Goal: Information Seeking & Learning: Learn about a topic

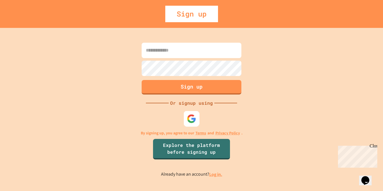
click at [189, 118] on img at bounding box center [191, 118] width 9 height 9
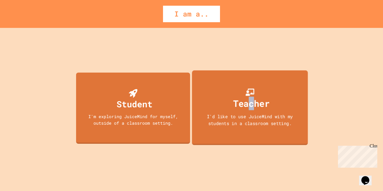
click at [250, 107] on div "Teacher" at bounding box center [251, 103] width 36 height 13
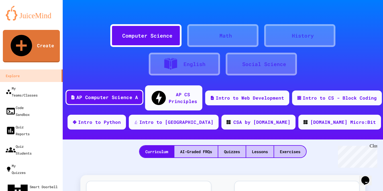
click at [109, 94] on div "AP Computer Science A" at bounding box center [107, 97] width 62 height 7
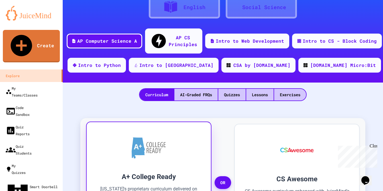
scroll to position [114, 0]
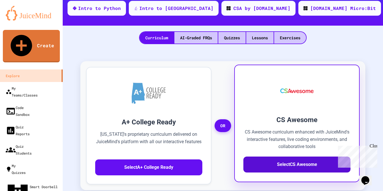
click at [288, 157] on button "Select CS Awesome" at bounding box center [296, 165] width 107 height 16
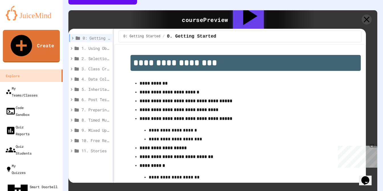
click at [155, 99] on strong "**********" at bounding box center [186, 101] width 93 height 4
click at [147, 90] on strong "**********" at bounding box center [170, 92] width 60 height 4
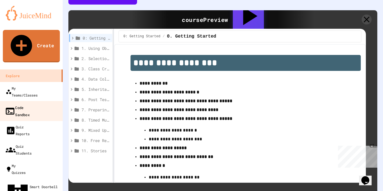
click at [23, 104] on div "Code Sandbox" at bounding box center [17, 111] width 25 height 14
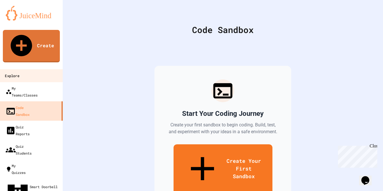
click at [19, 72] on div "Explore" at bounding box center [12, 75] width 14 height 7
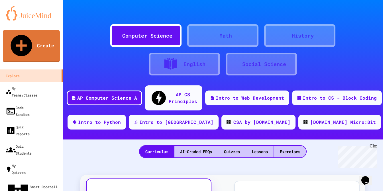
scroll to position [114, 0]
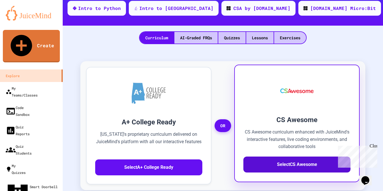
click at [286, 157] on button "Select CS Awesome" at bounding box center [296, 165] width 107 height 16
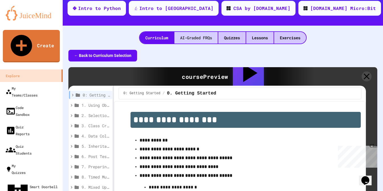
click at [188, 32] on div "AI-Graded FRQs" at bounding box center [195, 38] width 43 height 12
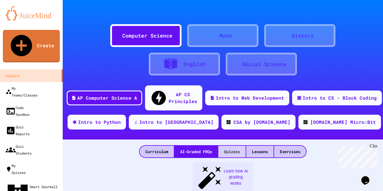
click at [228, 146] on div "Quizzes" at bounding box center [231, 152] width 27 height 12
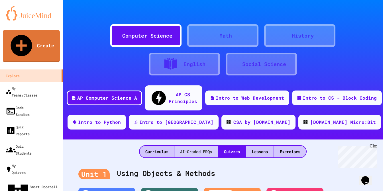
scroll to position [57, 0]
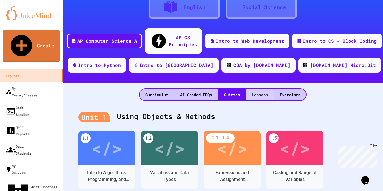
click at [257, 89] on div "Lessons" at bounding box center [259, 95] width 27 height 12
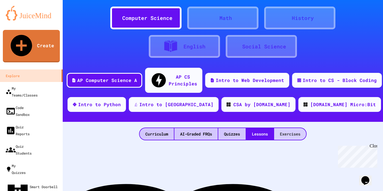
click at [292, 128] on div "Exercises" at bounding box center [290, 134] width 32 height 12
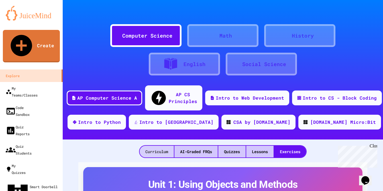
click at [157, 146] on div "Curriculum" at bounding box center [157, 152] width 34 height 12
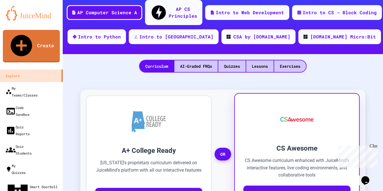
scroll to position [142, 0]
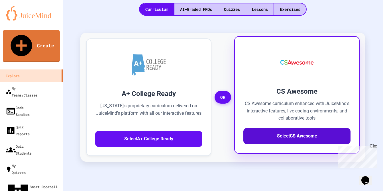
click at [296, 128] on button "Select CS Awesome" at bounding box center [296, 136] width 107 height 16
